Goal: Check status: Check status

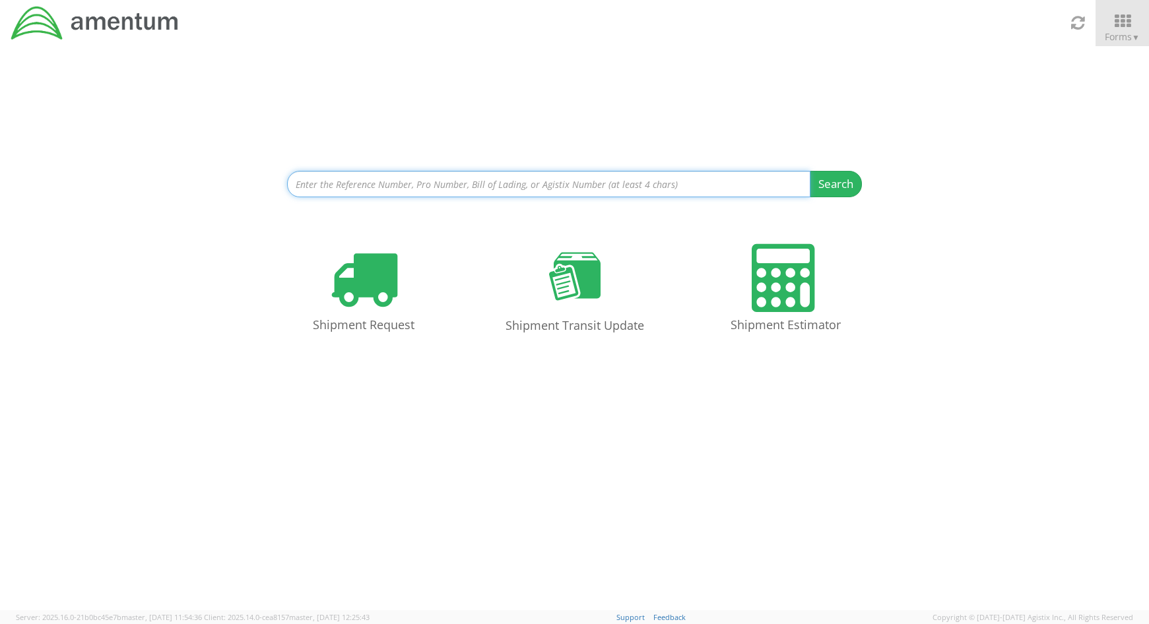
click at [434, 185] on input at bounding box center [548, 184] width 523 height 26
paste input "56109645"
type input "56109645"
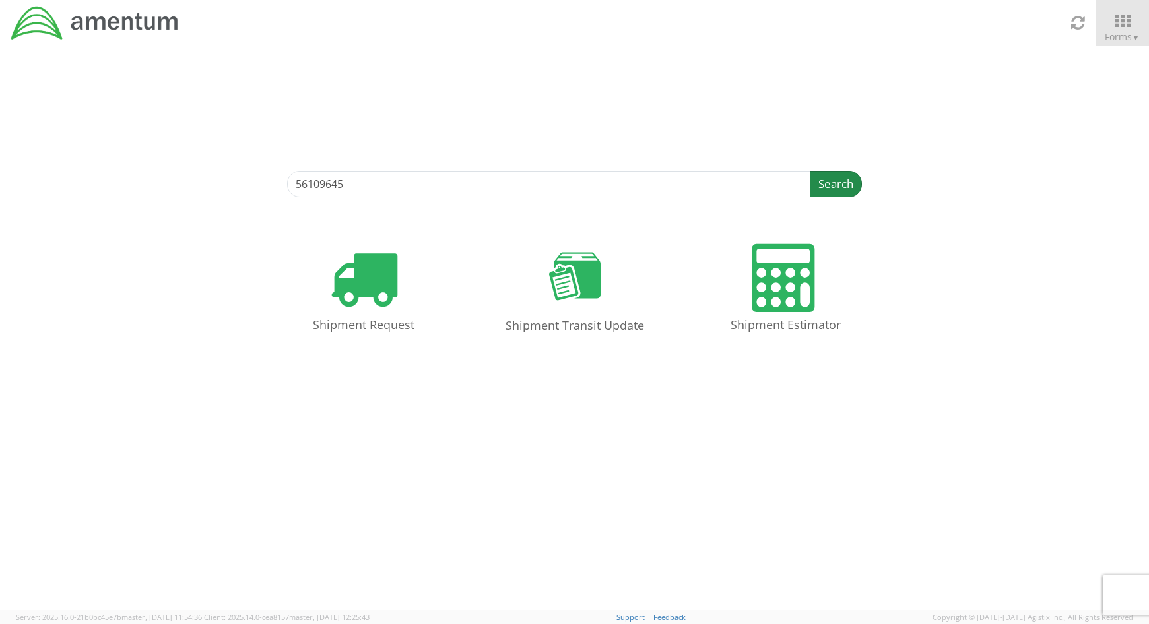
click at [850, 180] on button "Search" at bounding box center [836, 184] width 52 height 26
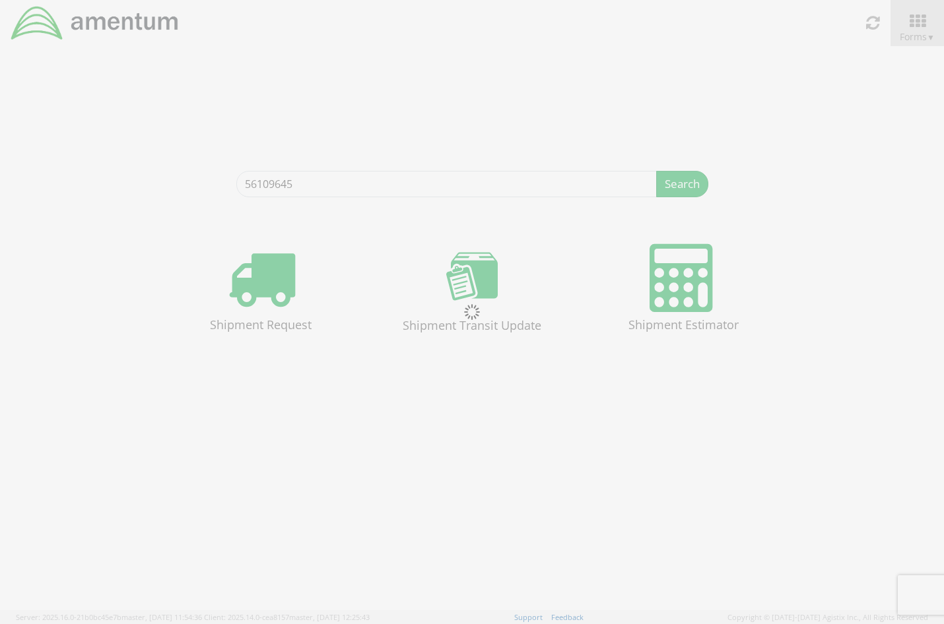
drag, startPoint x: 478, startPoint y: 83, endPoint x: 490, endPoint y: 83, distance: 11.9
click at [478, 83] on div at bounding box center [472, 312] width 944 height 624
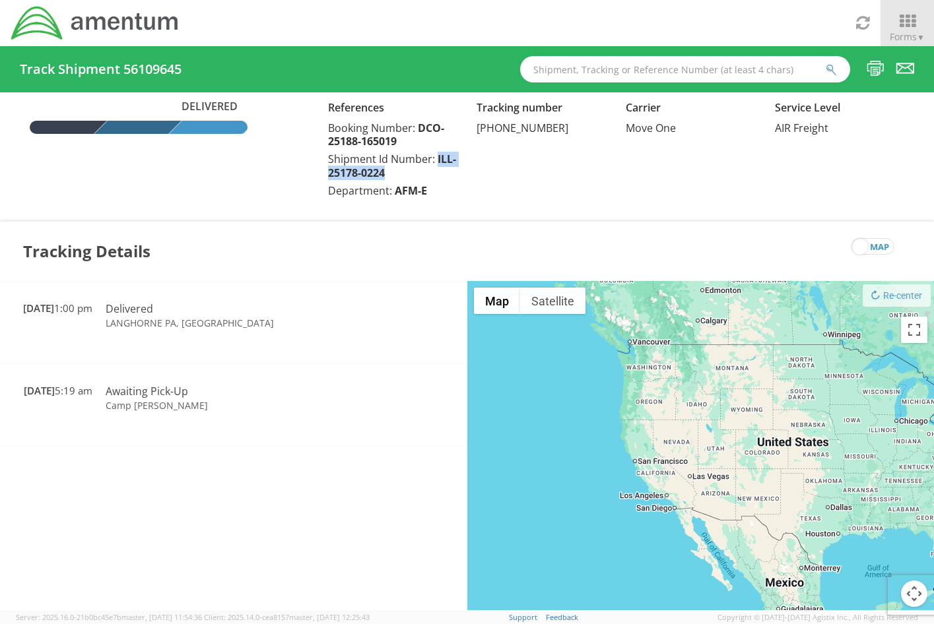
drag, startPoint x: 384, startPoint y: 171, endPoint x: 436, endPoint y: 163, distance: 52.1
click at [436, 163] on div "Shipment Id Number: ILL-25178-0224" at bounding box center [392, 166] width 129 height 28
copy span "ILL-25178-0224"
click at [569, 71] on input "text" at bounding box center [685, 69] width 330 height 26
paste input "afme-25220"
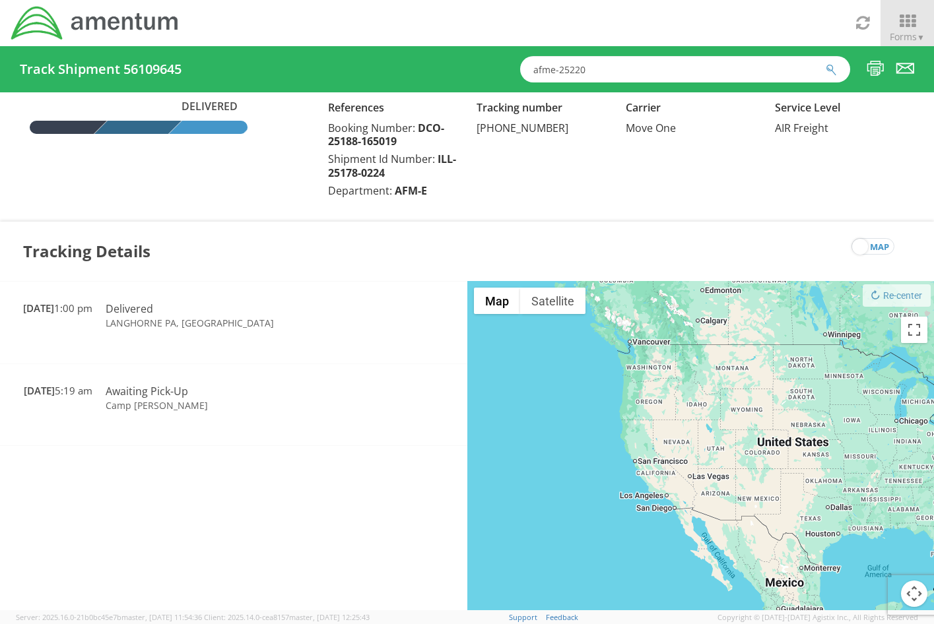
click at [657, 67] on input "afme-25220" at bounding box center [685, 69] width 330 height 26
type input "afme-25220-2192"
click at [826, 63] on button "submit" at bounding box center [831, 71] width 11 height 16
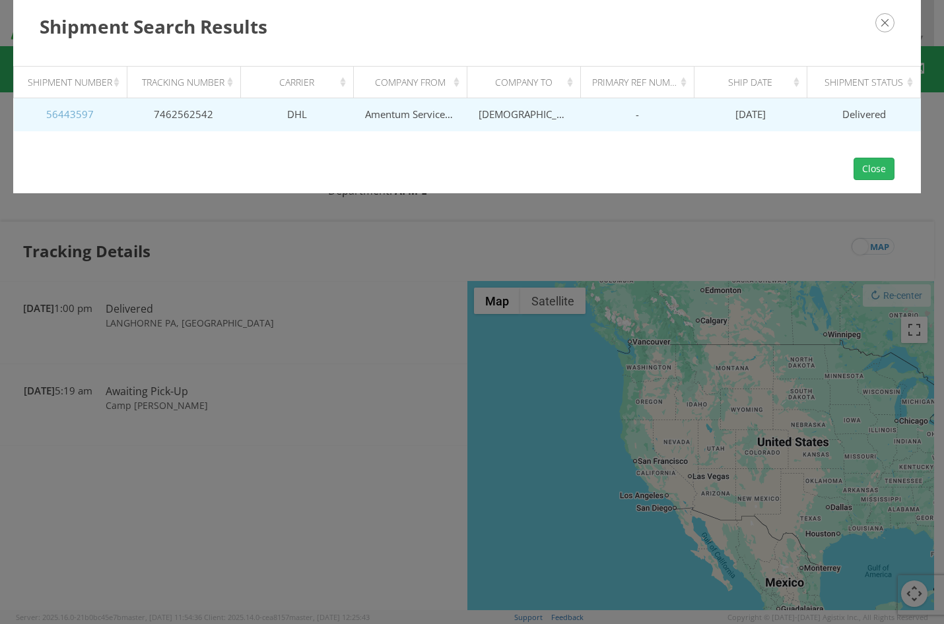
click at [77, 114] on link "56443597" at bounding box center [70, 114] width 48 height 13
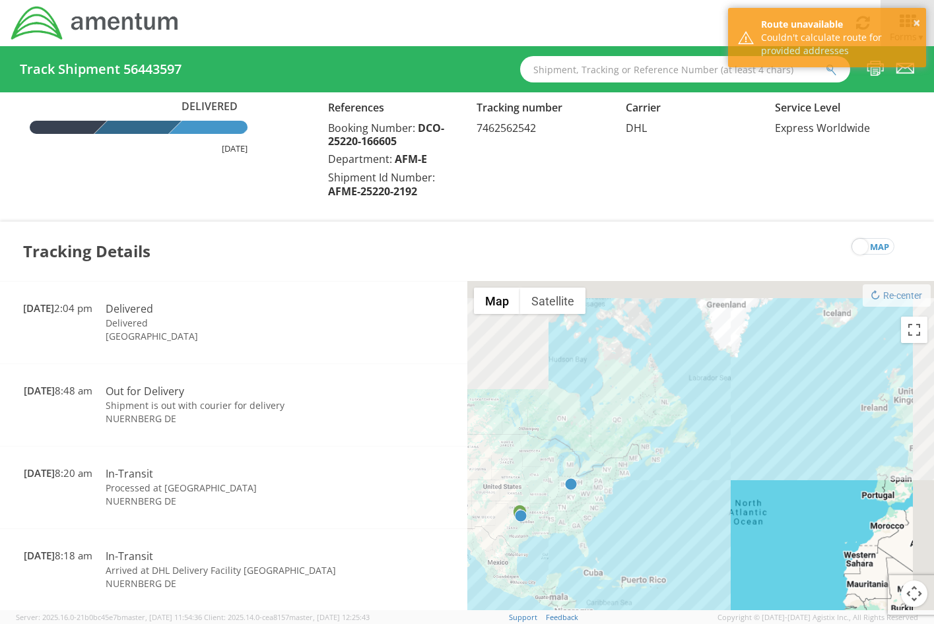
click at [510, 129] on span "7462562542" at bounding box center [506, 128] width 59 height 15
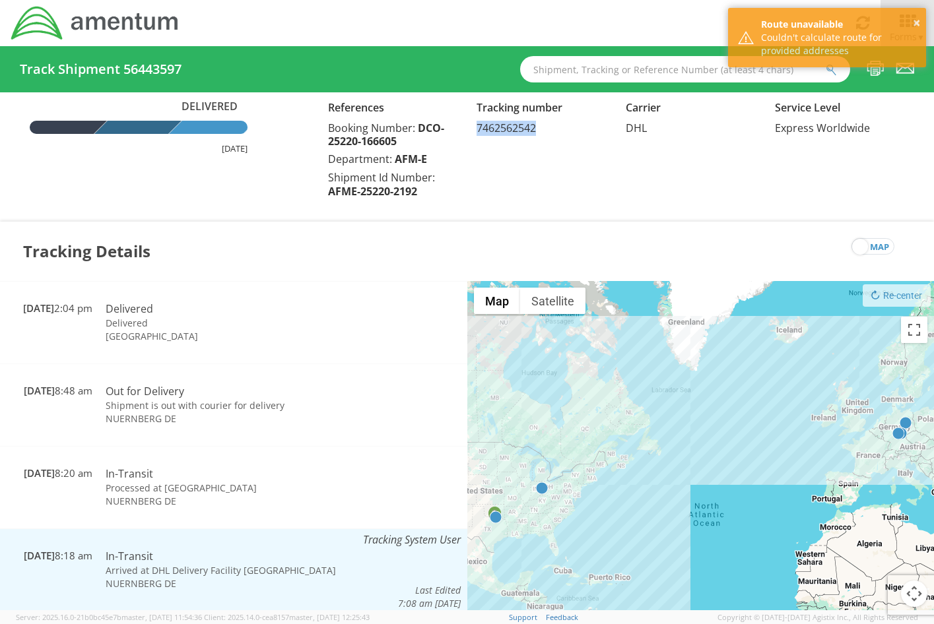
copy span "7462562542"
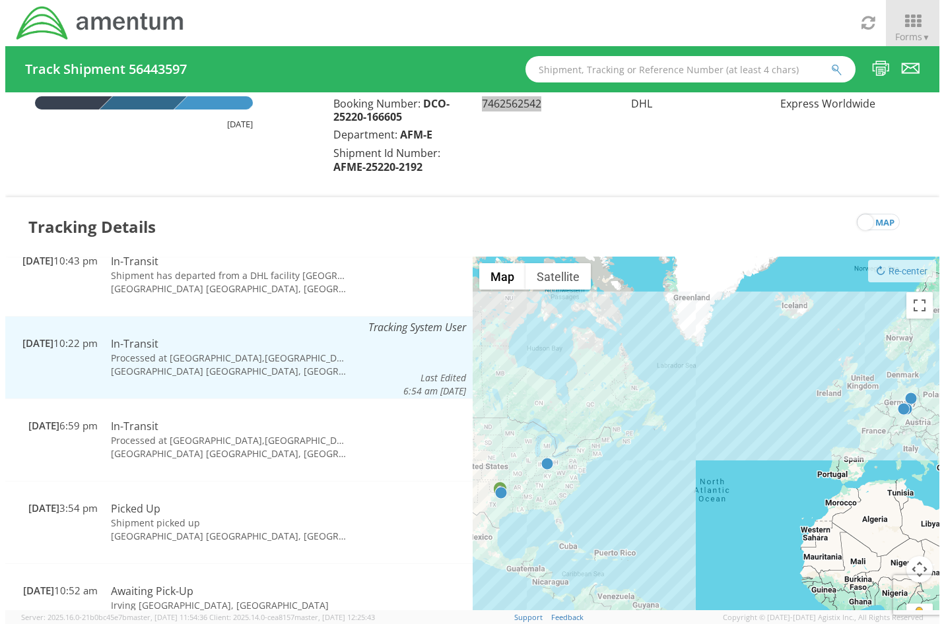
scroll to position [46, 0]
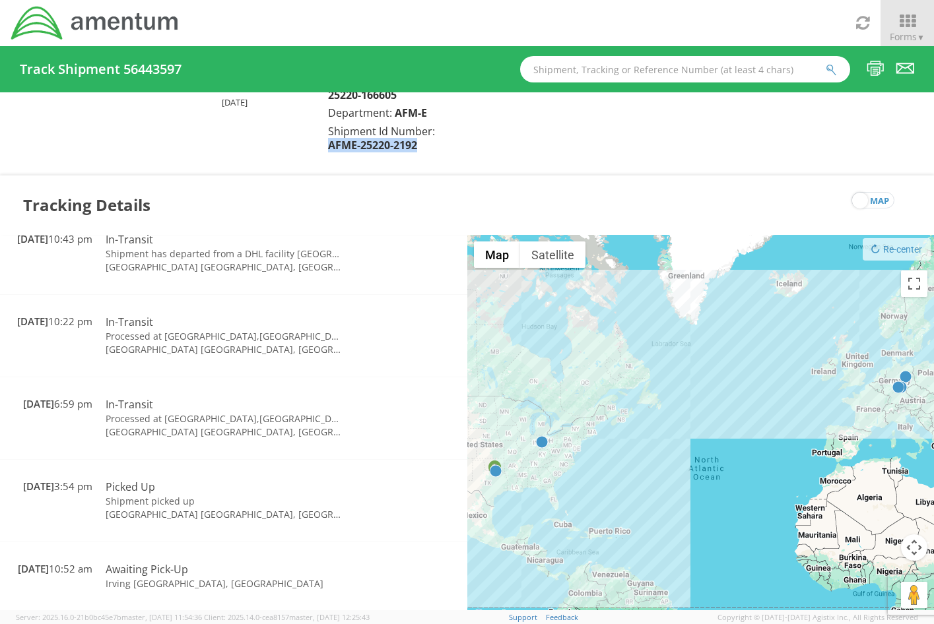
drag, startPoint x: 417, startPoint y: 149, endPoint x: 329, endPoint y: 138, distance: 87.8
click at [329, 138] on span "AFME-25220-2192" at bounding box center [372, 145] width 89 height 15
copy span "AFME-25220-2192"
click at [552, 73] on input "text" at bounding box center [685, 69] width 330 height 26
paste input "56387355"
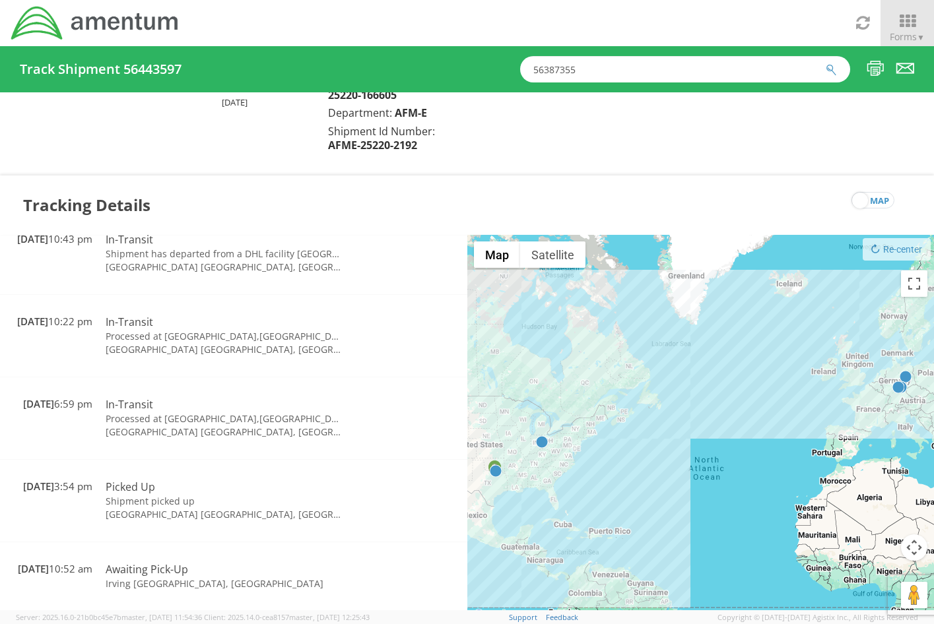
type input "56387355"
click at [827, 68] on icon "submit" at bounding box center [831, 70] width 11 height 12
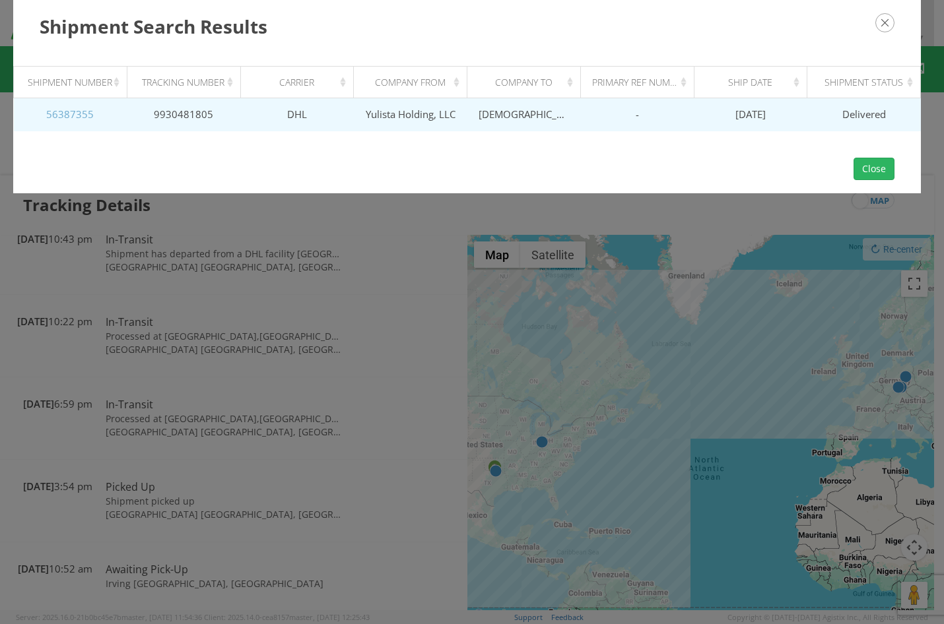
click at [66, 111] on link "56387355" at bounding box center [70, 114] width 48 height 13
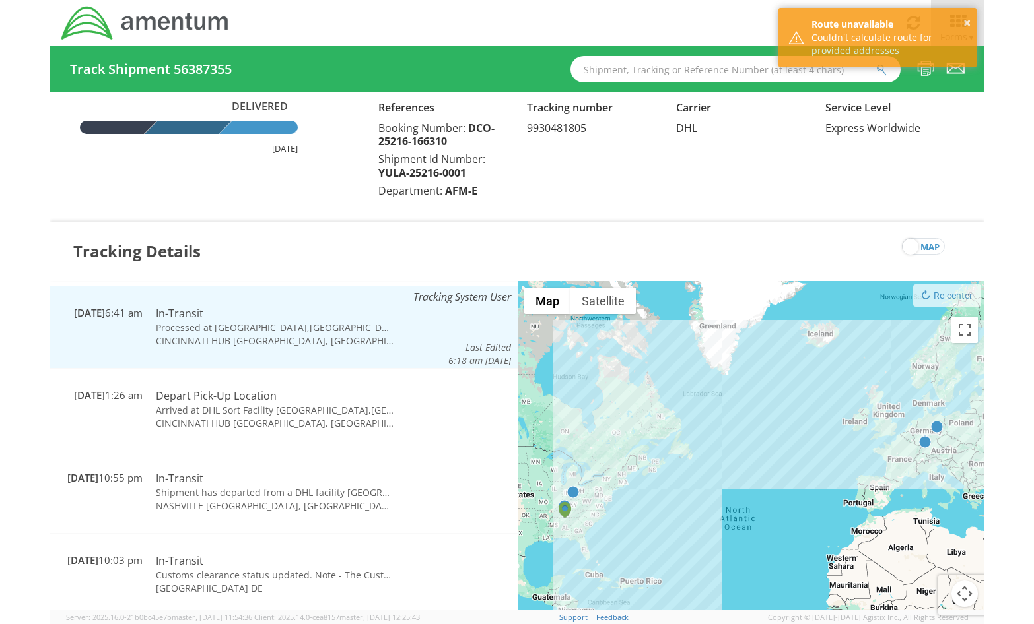
scroll to position [1426, 0]
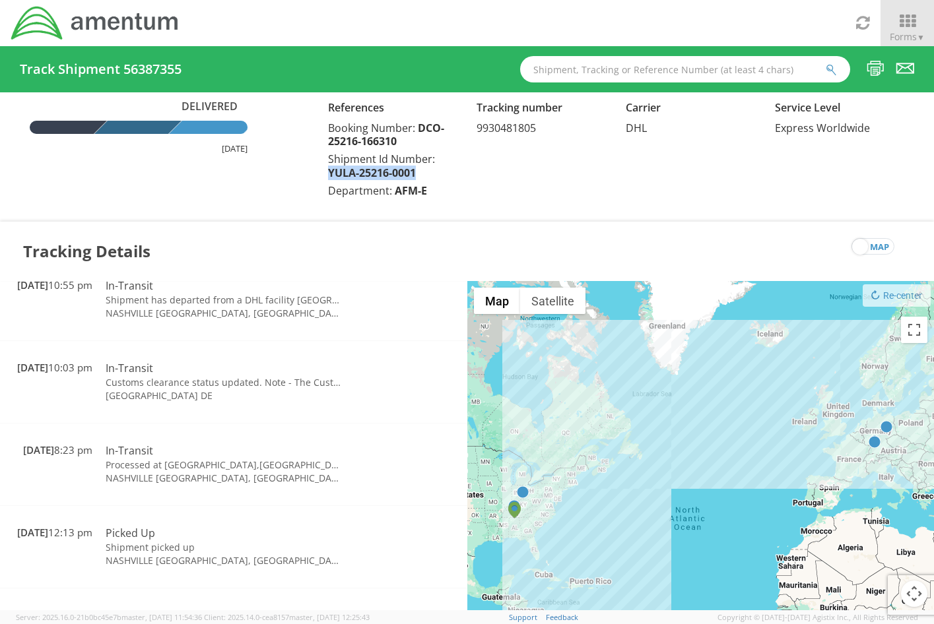
drag, startPoint x: 419, startPoint y: 171, endPoint x: 330, endPoint y: 172, distance: 89.1
click at [330, 172] on div "Shipment Id Number: YULA-25216-0001" at bounding box center [392, 166] width 129 height 28
copy span "YULA-25216-0001"
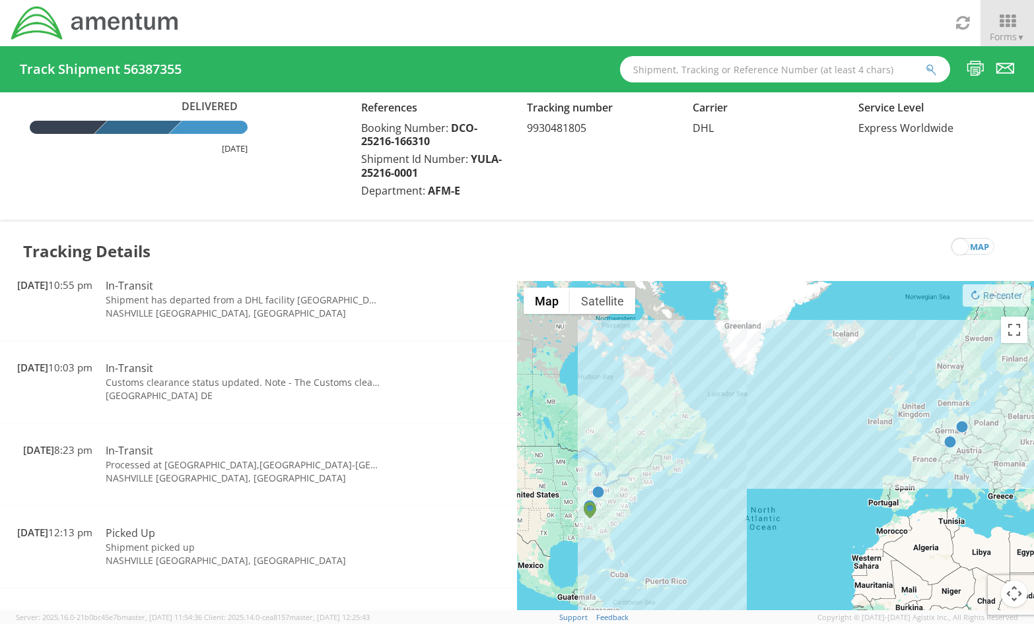
click at [389, 141] on span "DCO-25216-166310" at bounding box center [419, 135] width 116 height 28
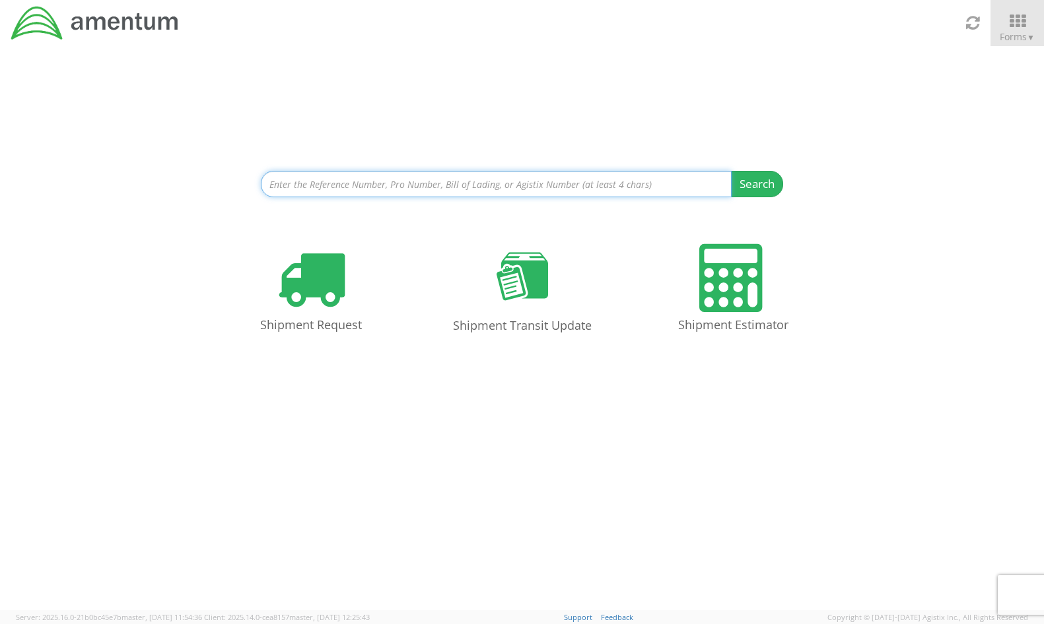
click at [441, 187] on input at bounding box center [496, 184] width 471 height 26
paste input "56336660"
type input "56336660"
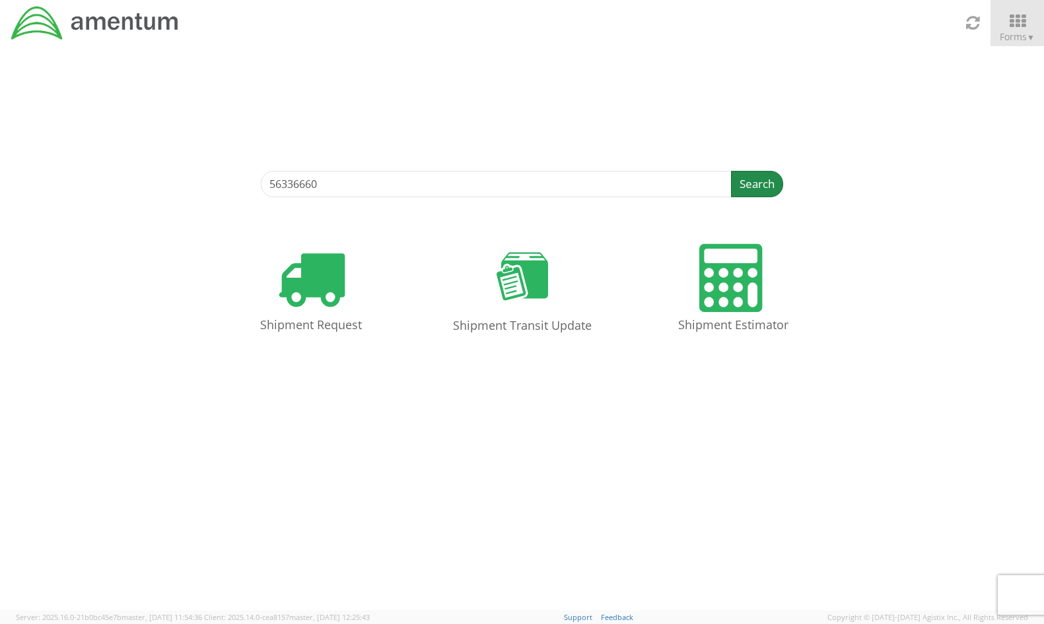
click at [755, 181] on button "Search" at bounding box center [757, 184] width 52 height 26
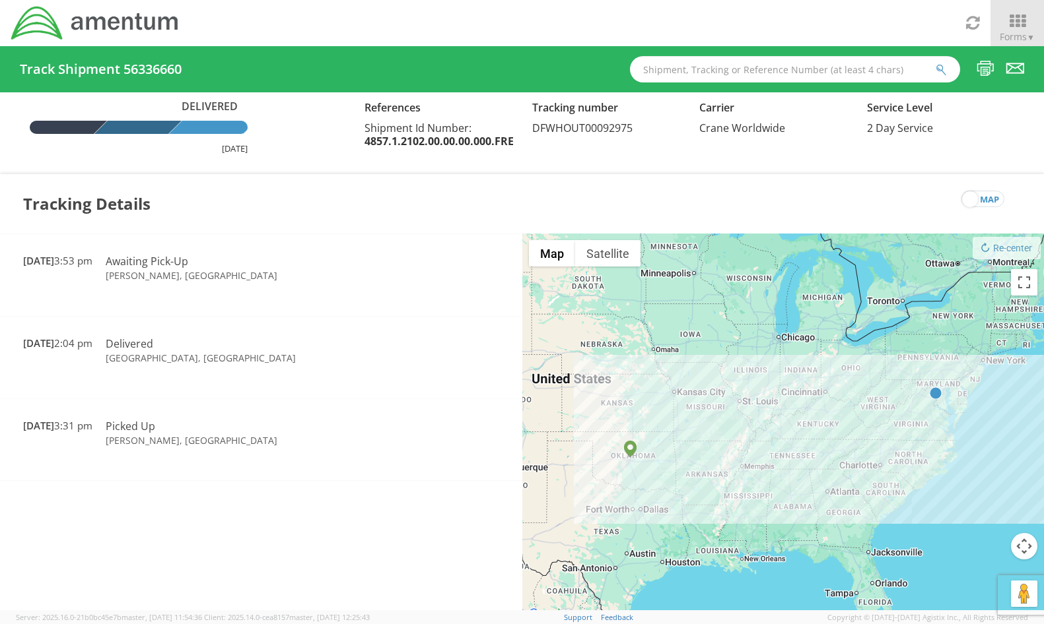
click at [741, 61] on input "text" at bounding box center [795, 69] width 330 height 26
paste input "501-1843 7635"
type input "501-1843 7635"
click at [935, 63] on button "submit" at bounding box center [940, 71] width 11 height 16
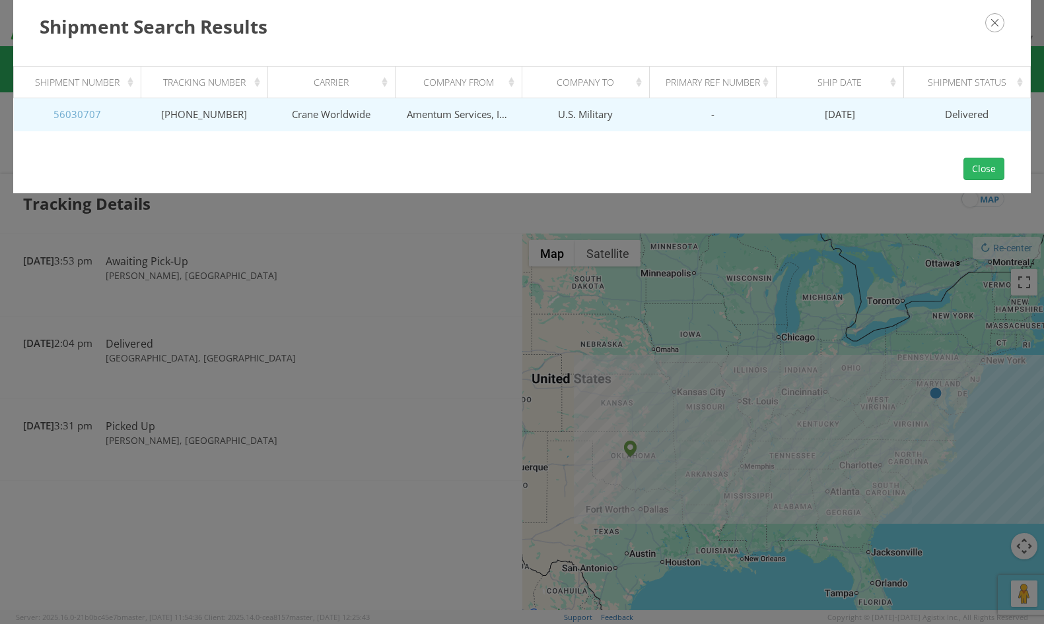
click at [86, 112] on link "56030707" at bounding box center [77, 114] width 48 height 13
